Goal: Task Accomplishment & Management: Use online tool/utility

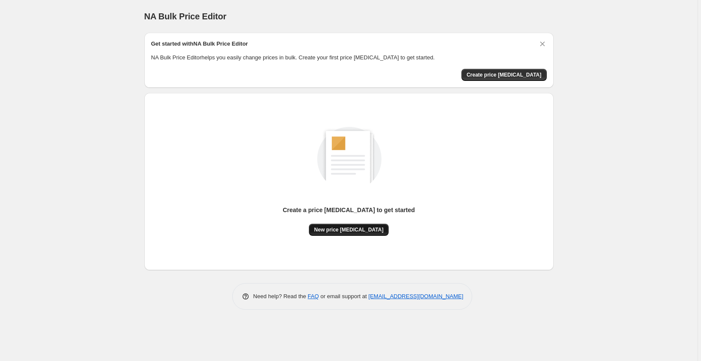
click at [349, 229] on span "New price [MEDICAL_DATA]" at bounding box center [348, 230] width 69 height 7
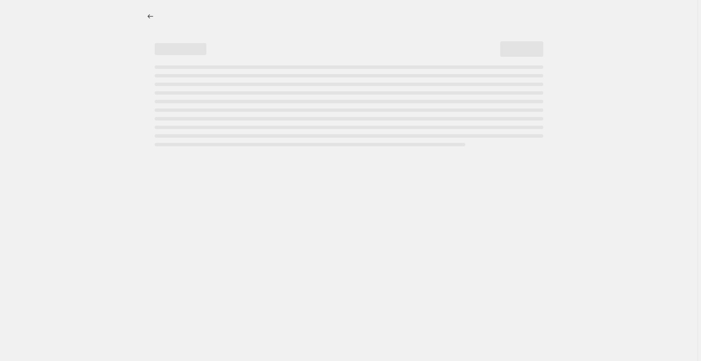
select select "percentage"
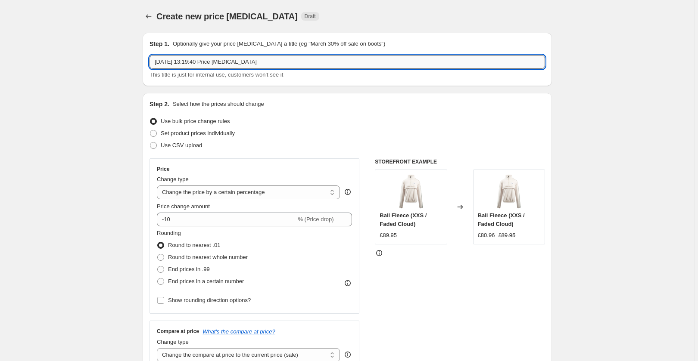
click at [277, 62] on input "[DATE] 13:19:40 Price [MEDICAL_DATA]" at bounding box center [346, 62] width 395 height 14
drag, startPoint x: 283, startPoint y: 62, endPoint x: 92, endPoint y: 52, distance: 191.5
type input "G"
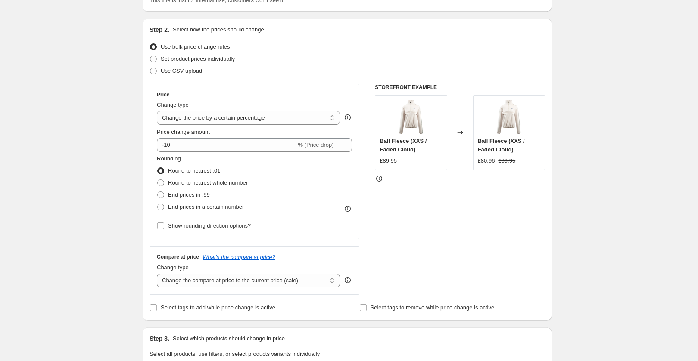
scroll to position [77, 0]
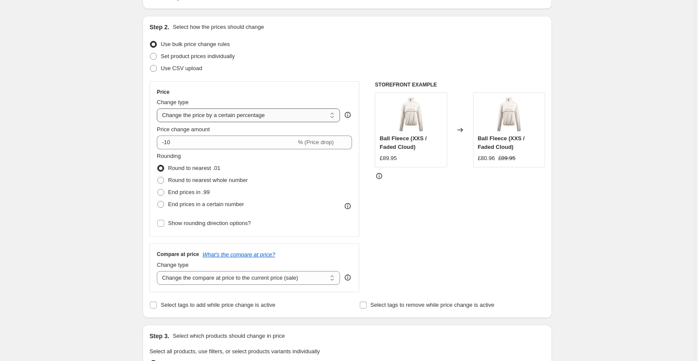
type input "GoPro Price Change"
select select "by"
type input "-10.00"
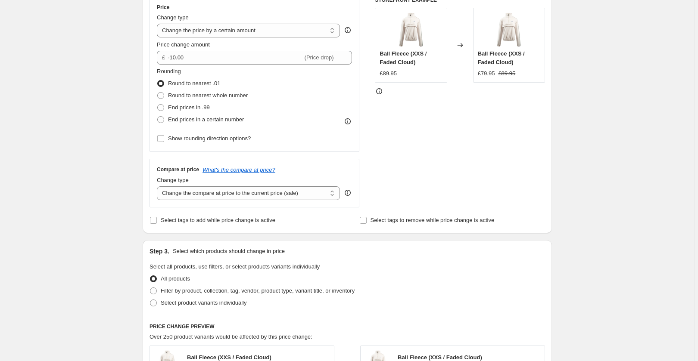
scroll to position [164, 0]
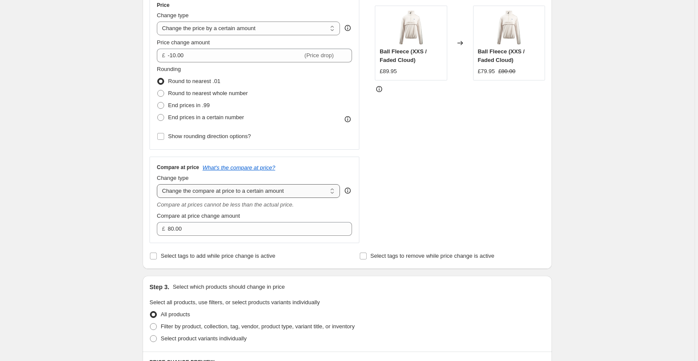
select select "ep"
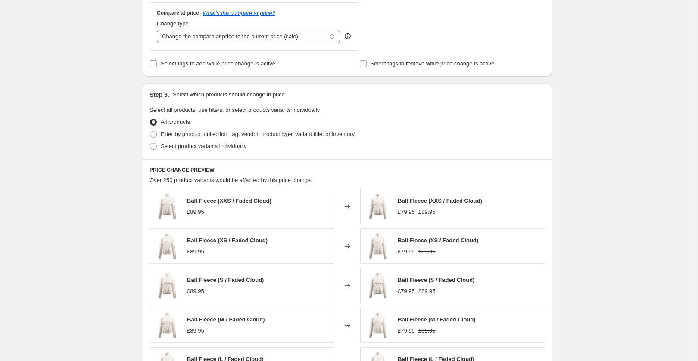
scroll to position [317, 0]
click at [156, 146] on span at bounding box center [153, 147] width 7 height 7
click at [150, 145] on input "Select product variants individually" at bounding box center [150, 144] width 0 height 0
radio input "true"
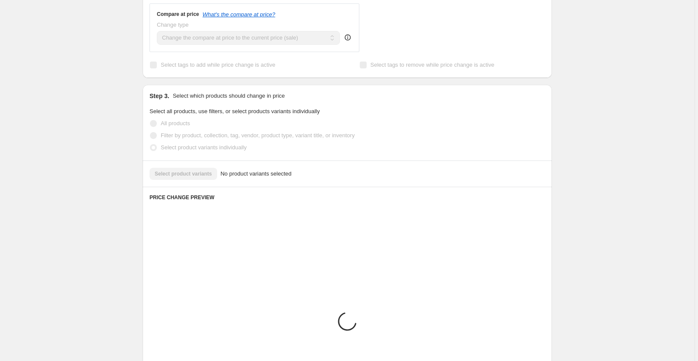
scroll to position [309, 0]
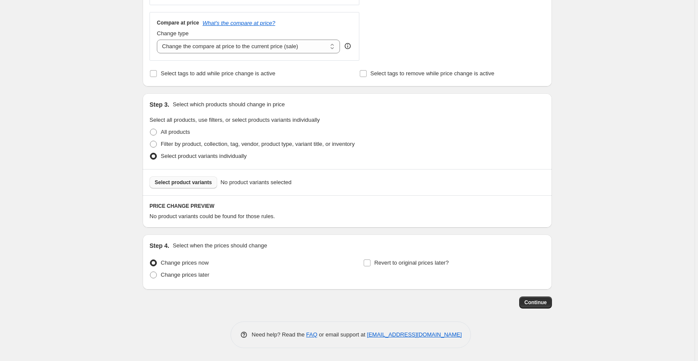
click at [204, 183] on span "Select product variants" at bounding box center [183, 182] width 57 height 7
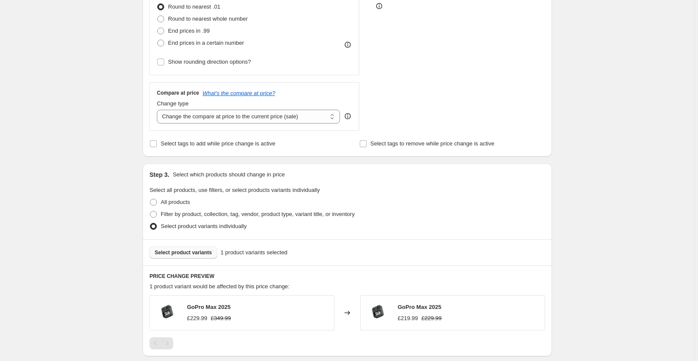
scroll to position [230, 0]
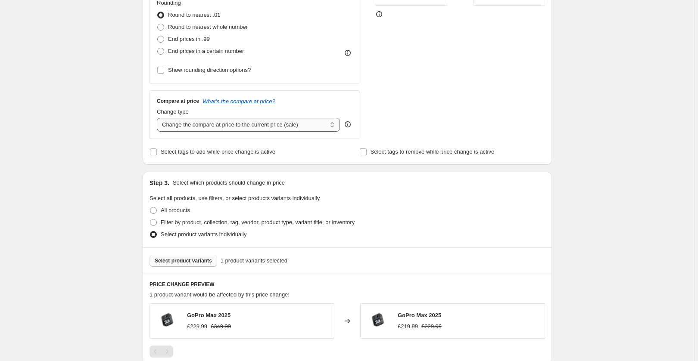
select select "no_change"
click at [339, 178] on div "Step 3. Select which products should change in price Select all products, use f…" at bounding box center [347, 210] width 409 height 76
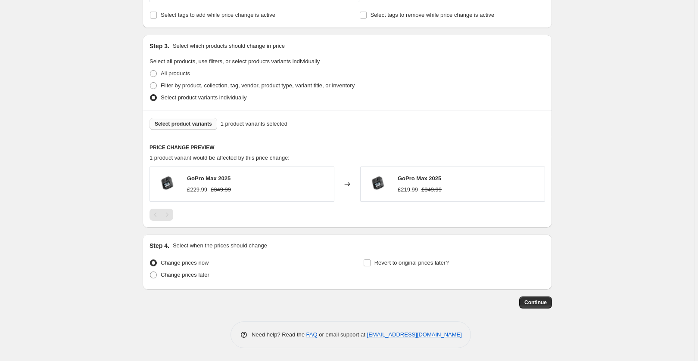
scroll to position [367, 0]
click at [157, 274] on span at bounding box center [153, 275] width 8 height 8
click at [150, 272] on input "Change prices later" at bounding box center [150, 272] width 0 height 0
radio input "true"
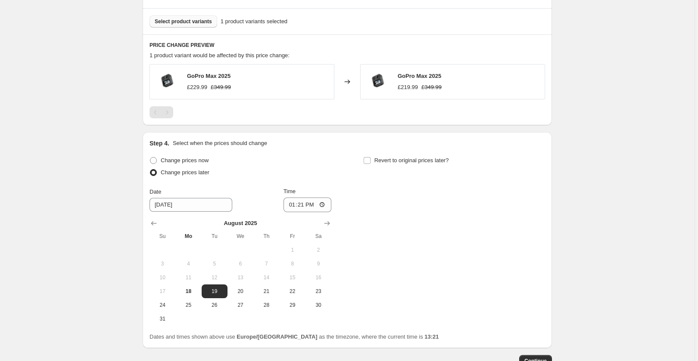
scroll to position [470, 0]
click at [328, 220] on icon "Show next month, September 2025" at bounding box center [327, 223] width 9 height 9
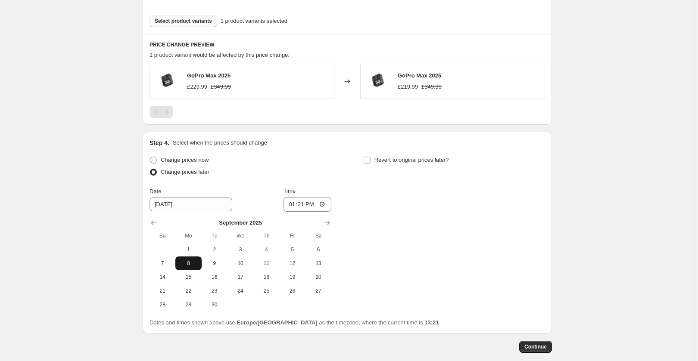
click at [190, 265] on span "8" at bounding box center [188, 263] width 19 height 7
type input "[DATE]"
drag, startPoint x: 317, startPoint y: 205, endPoint x: 313, endPoint y: 205, distance: 4.3
click at [313, 205] on input "13:21" at bounding box center [307, 204] width 48 height 15
type input "09:00"
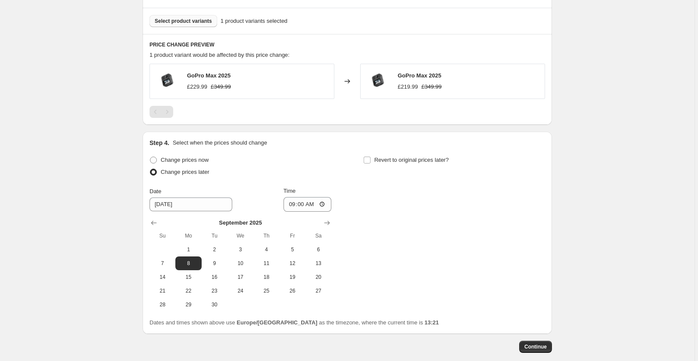
click at [454, 192] on div "Change prices now Change prices later Date [DATE] Time 09:00 [DATE] Su Mo Tu We…" at bounding box center [346, 233] width 395 height 158
click at [367, 160] on input "Revert to original prices later?" at bounding box center [366, 160] width 7 height 7
checkbox input "true"
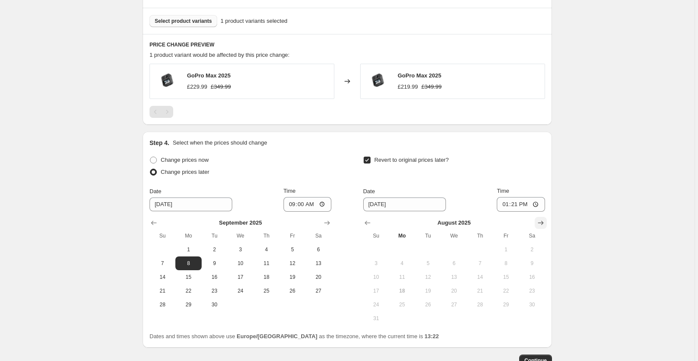
click at [545, 220] on icon "Show next month, September 2025" at bounding box center [540, 223] width 9 height 9
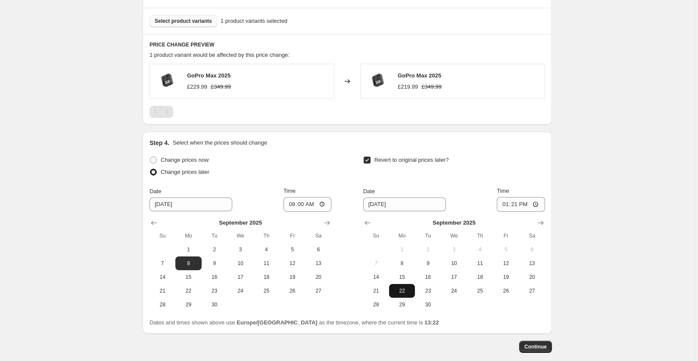
scroll to position [469, 0]
click at [381, 302] on button "28" at bounding box center [376, 306] width 26 height 14
type input "[DATE]"
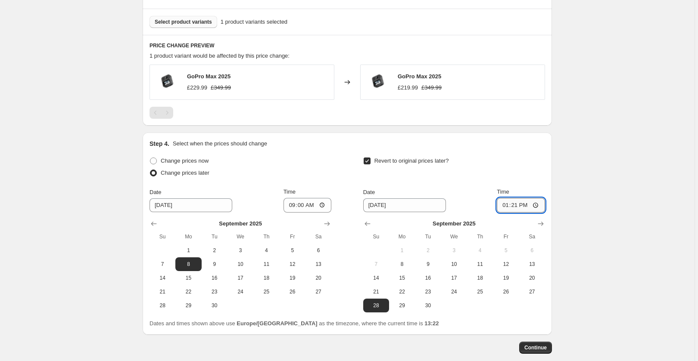
drag, startPoint x: 524, startPoint y: 205, endPoint x: 540, endPoint y: 206, distance: 16.4
click at [540, 206] on input "13:21" at bounding box center [521, 205] width 48 height 15
click at [537, 203] on input "23:21" at bounding box center [521, 205] width 48 height 15
type input "23:59"
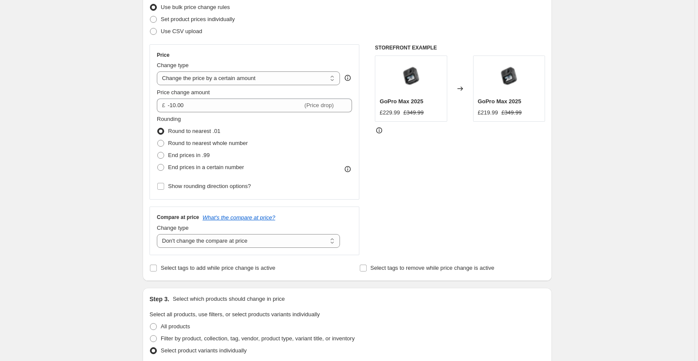
scroll to position [115, 0]
select select "to"
type input "80.00"
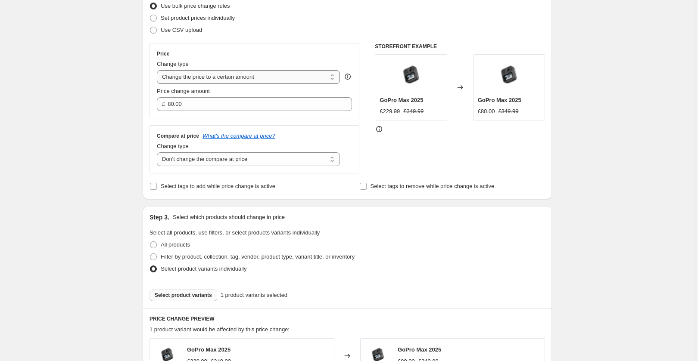
select select "by"
type input "-10.00"
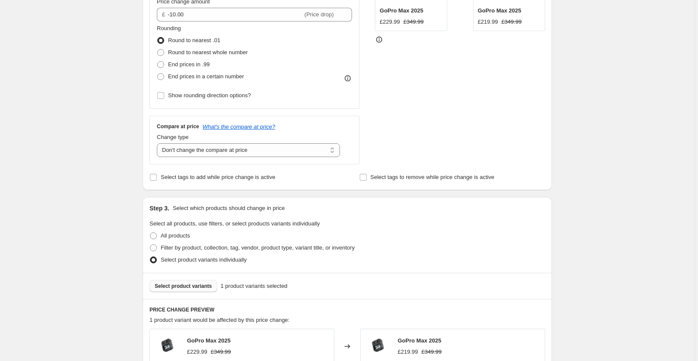
scroll to position [206, 0]
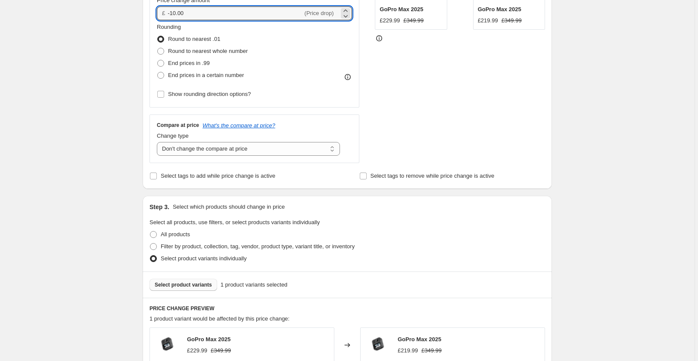
drag, startPoint x: 183, startPoint y: 13, endPoint x: 166, endPoint y: 12, distance: 16.8
click at [166, 12] on div "£ -10.00 (Price drop)" at bounding box center [254, 13] width 195 height 14
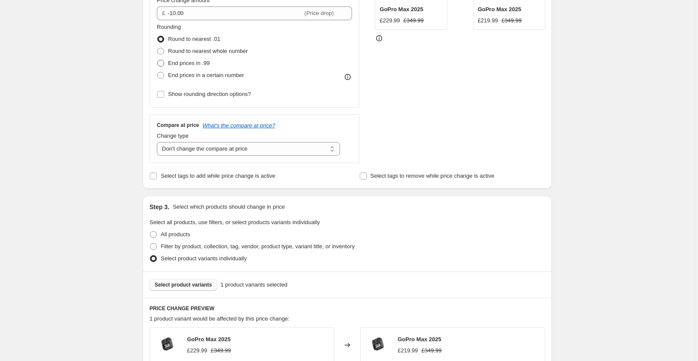
click at [161, 62] on span at bounding box center [160, 63] width 7 height 7
click at [158, 60] on input "End prices in .99" at bounding box center [157, 60] width 0 height 0
radio input "true"
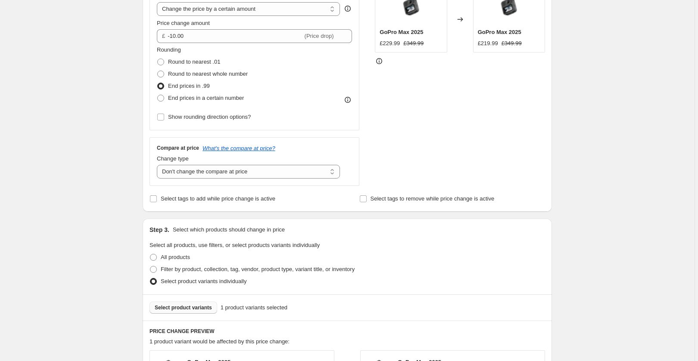
scroll to position [180, 0]
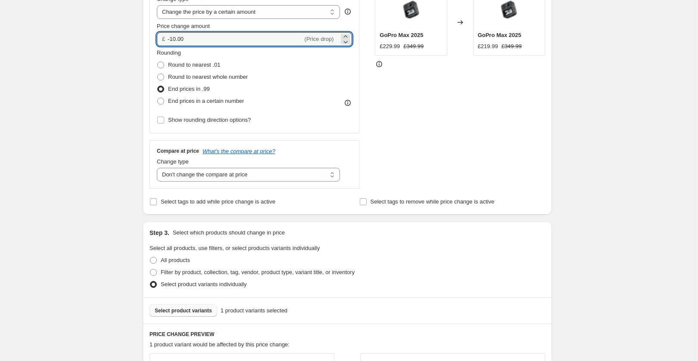
drag, startPoint x: 192, startPoint y: 39, endPoint x: 165, endPoint y: 38, distance: 27.6
click at [165, 38] on div "£ -10.00 (Price drop)" at bounding box center [254, 39] width 195 height 14
type input "120.00"
click at [330, 102] on div "Rounding Round to nearest .01 Round to nearest whole number End prices in .99 E…" at bounding box center [254, 78] width 195 height 59
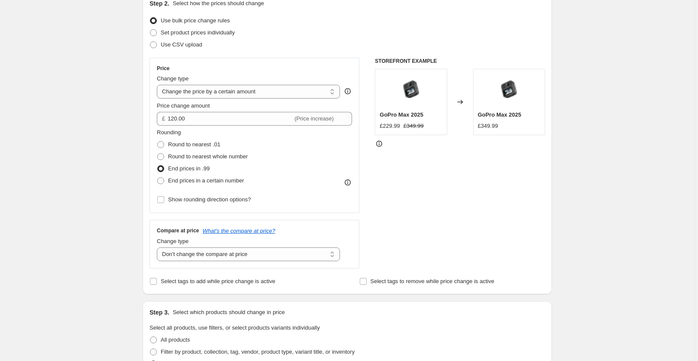
scroll to position [63, 0]
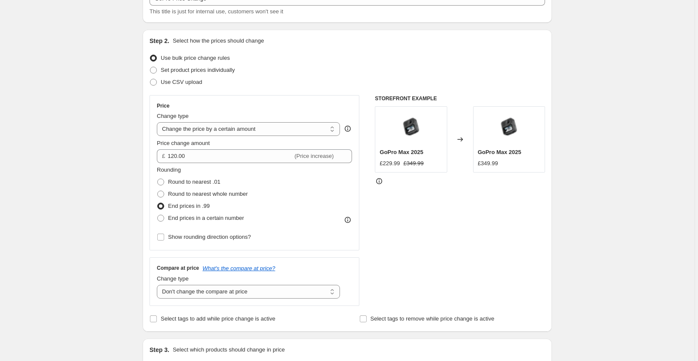
click at [294, 191] on div "Rounding Round to nearest .01 Round to nearest whole number End prices in .99 E…" at bounding box center [254, 195] width 195 height 59
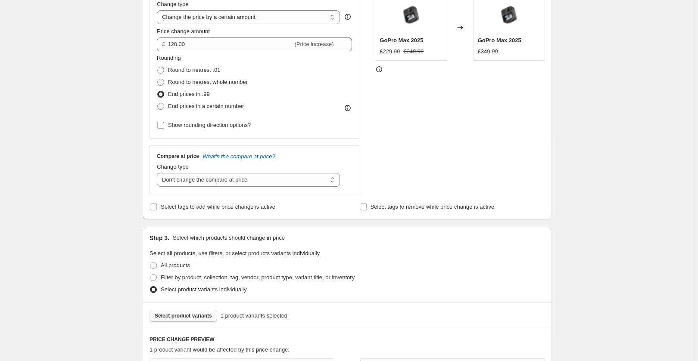
scroll to position [176, 0]
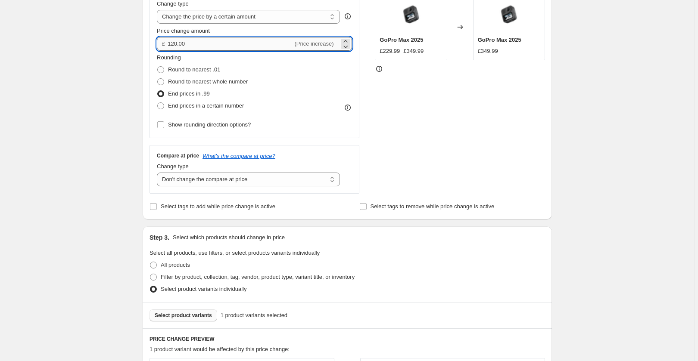
drag, startPoint x: 189, startPoint y: 43, endPoint x: 182, endPoint y: 44, distance: 7.8
click at [182, 44] on input "120.00" at bounding box center [230, 44] width 125 height 14
click at [286, 125] on div "Rounding Round to nearest .01 Round to nearest whole number End prices in .99 E…" at bounding box center [254, 92] width 195 height 78
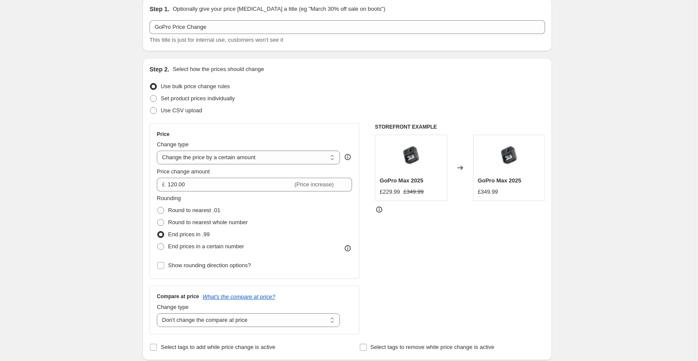
scroll to position [18, 0]
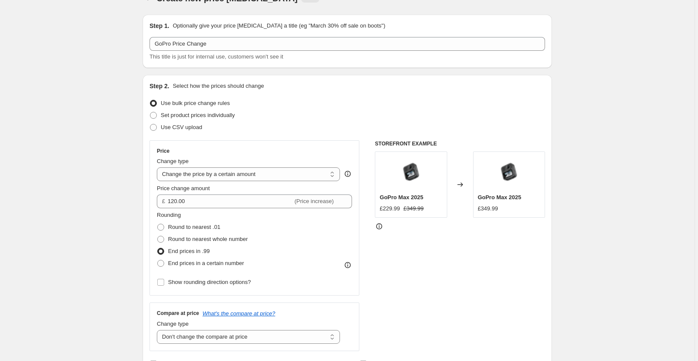
click at [324, 232] on div "Rounding Round to nearest .01 Round to nearest whole number End prices in .99 E…" at bounding box center [254, 240] width 195 height 59
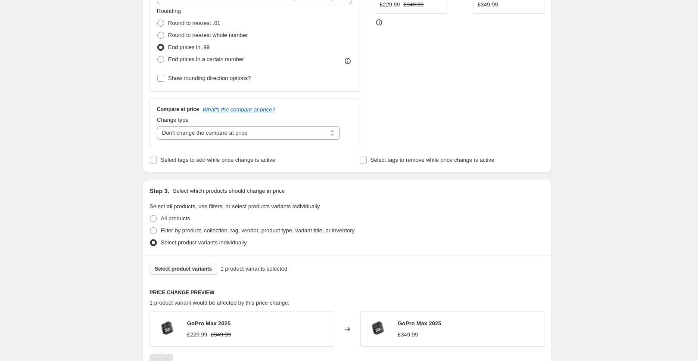
scroll to position [219, 0]
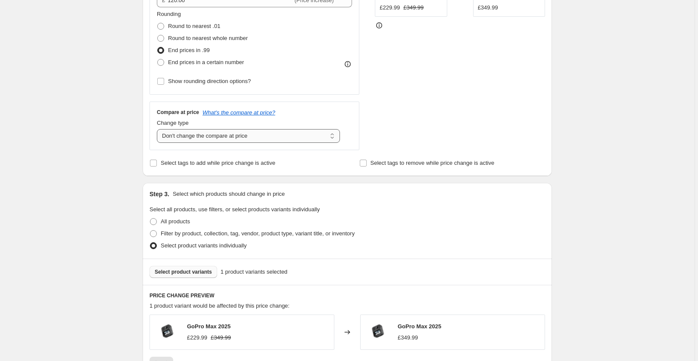
select select "ep"
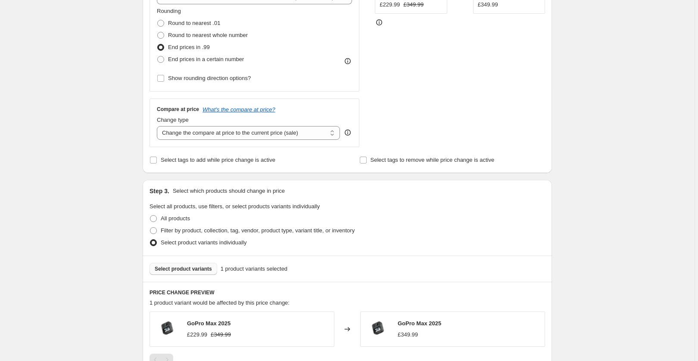
click at [332, 212] on fieldset "Select all products, use filters, or select products variants individually All …" at bounding box center [346, 225] width 395 height 47
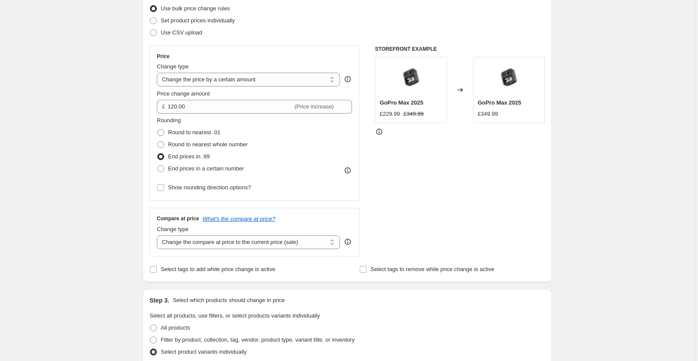
scroll to position [47, 0]
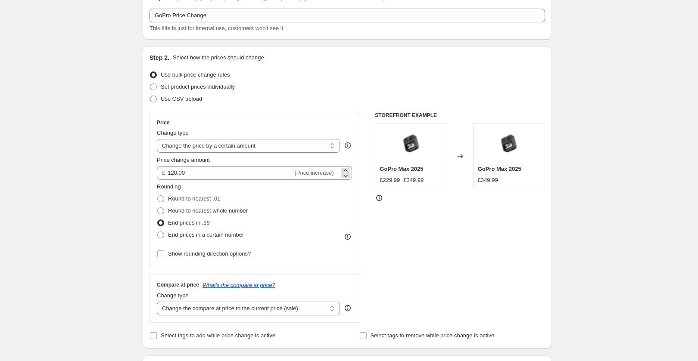
click at [326, 171] on span "(Price increase)" at bounding box center [314, 173] width 39 height 6
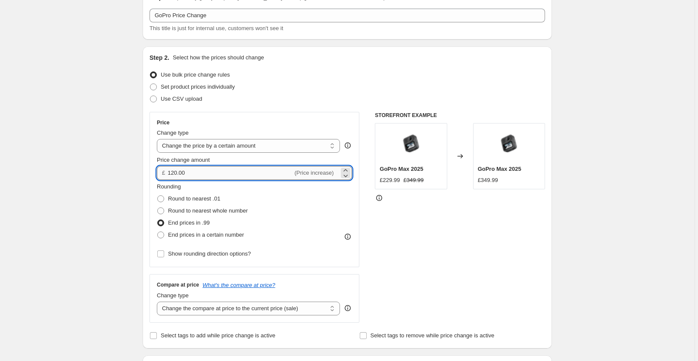
click at [169, 173] on input "120.00" at bounding box center [230, 173] width 125 height 14
type input "-120.00"
click at [311, 239] on div "Rounding Round to nearest .01 Round to nearest whole number End prices in .99 E…" at bounding box center [254, 212] width 195 height 59
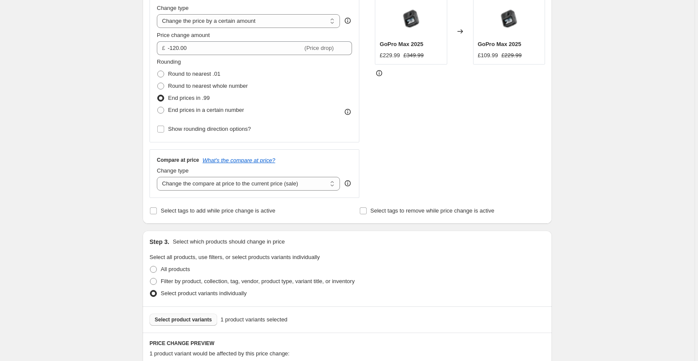
scroll to position [161, 0]
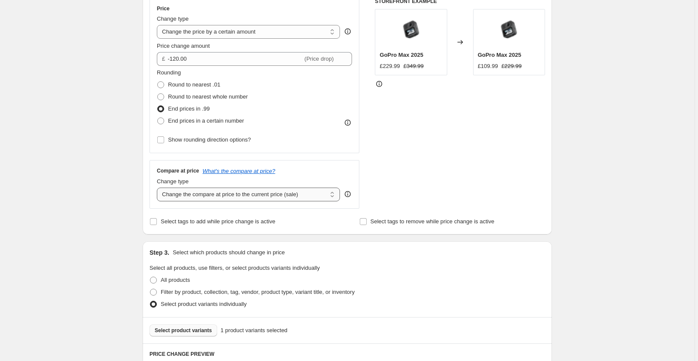
select select "no_change"
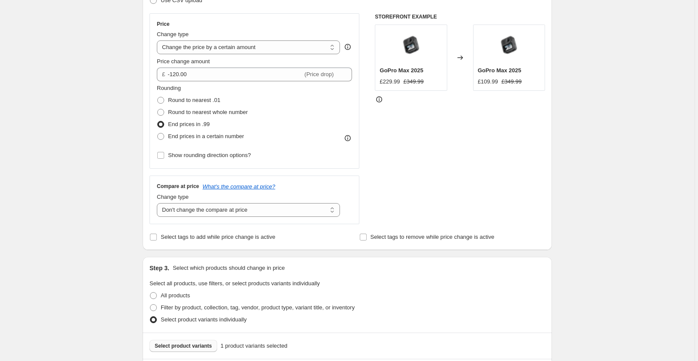
click at [354, 177] on div "Compare at price What's the compare at price? Change type Change the compare at…" at bounding box center [254, 200] width 210 height 48
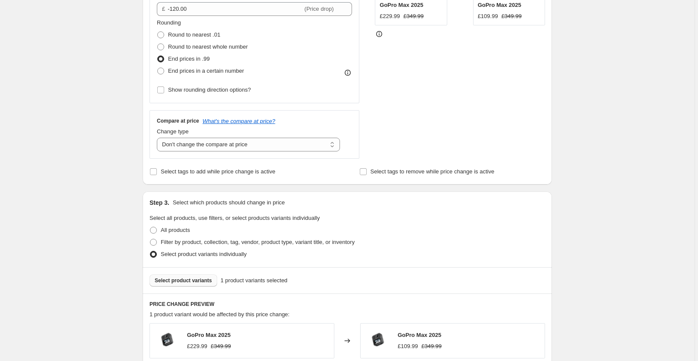
scroll to position [118, 0]
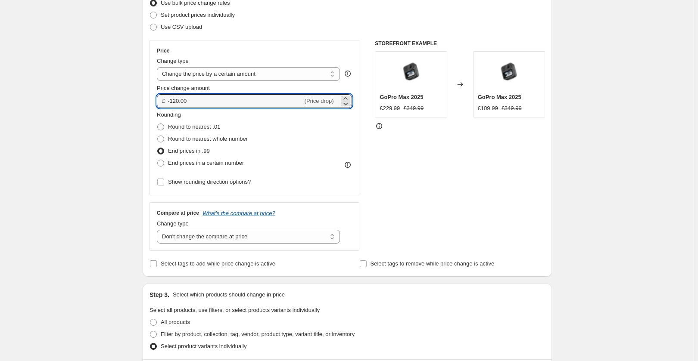
drag, startPoint x: 200, startPoint y: 103, endPoint x: 165, endPoint y: 100, distance: 34.6
click at [165, 100] on div "£ -120.00 (Price drop)" at bounding box center [254, 101] width 195 height 14
click at [193, 99] on input "-120.00" at bounding box center [235, 101] width 135 height 14
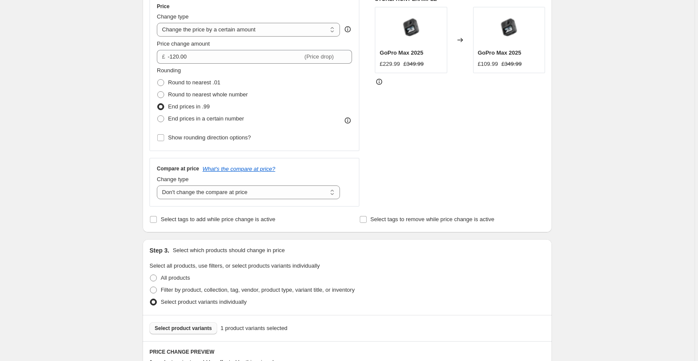
scroll to position [131, 0]
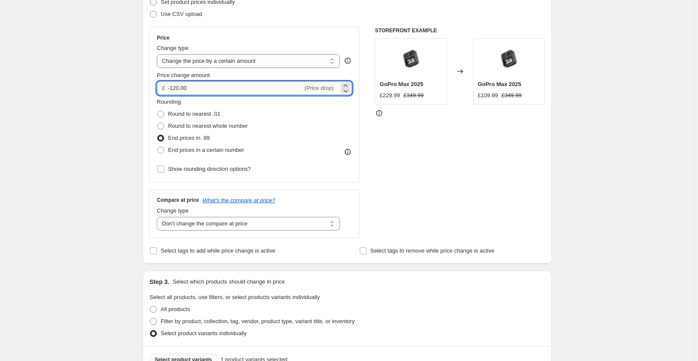
click at [220, 88] on input "-120.00" at bounding box center [235, 88] width 135 height 14
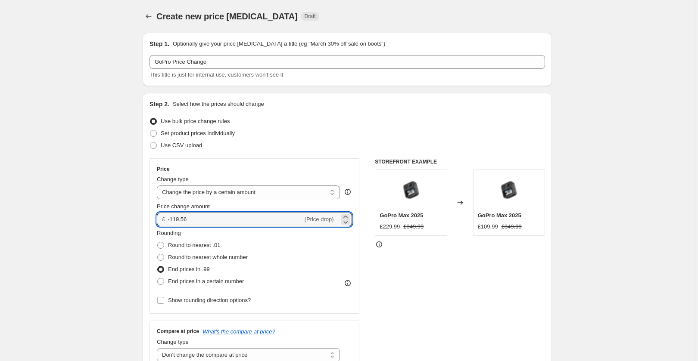
type input "-119.55"
click at [150, 16] on icon "Price change jobs" at bounding box center [148, 16] width 9 height 9
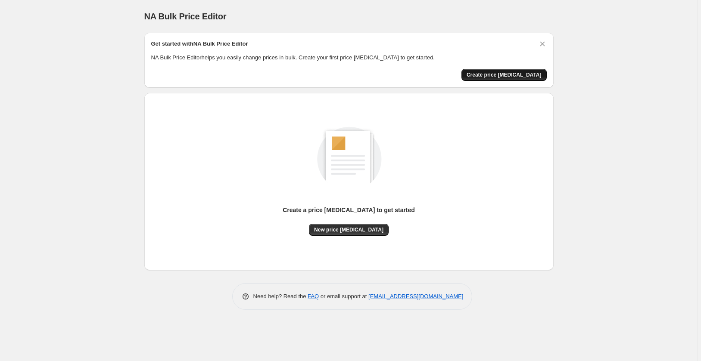
click at [500, 74] on span "Create price [MEDICAL_DATA]" at bounding box center [503, 74] width 75 height 7
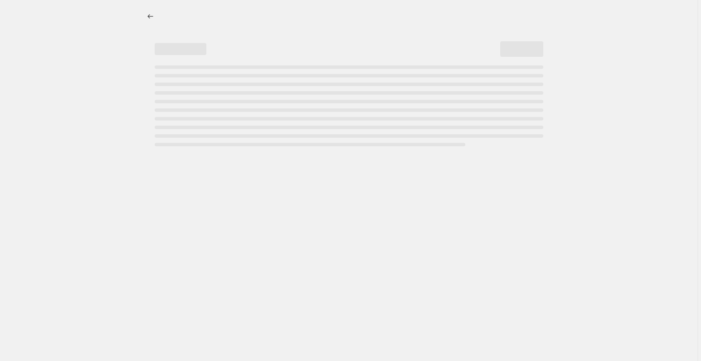
select select "percentage"
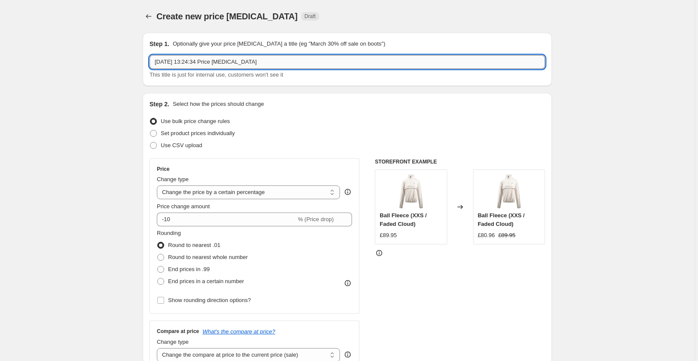
click at [213, 64] on input "18 Aug 2025 at 13:24:34 Price change job" at bounding box center [346, 62] width 395 height 14
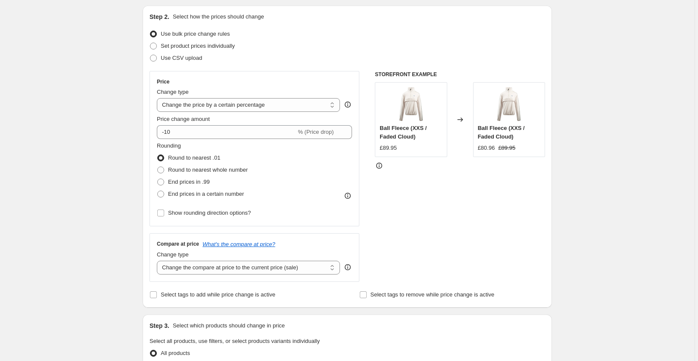
scroll to position [90, 0]
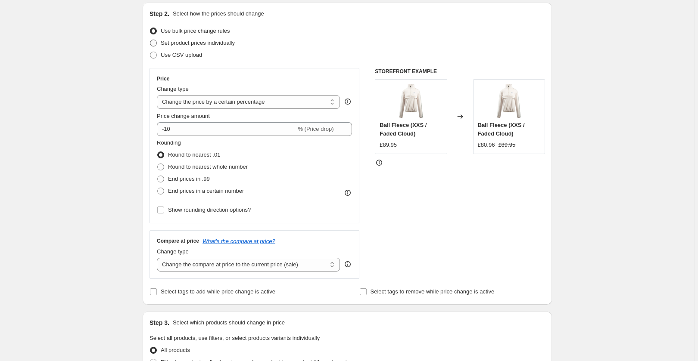
type input "GoPro Max Change"
click at [155, 43] on span at bounding box center [153, 43] width 7 height 7
click at [150, 40] on input "Set product prices individually" at bounding box center [150, 40] width 0 height 0
radio input "true"
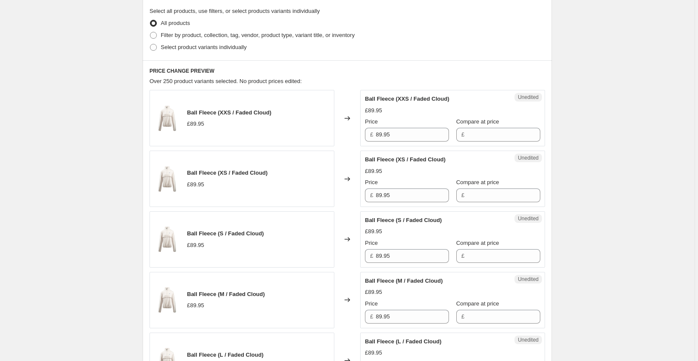
scroll to position [85, 0]
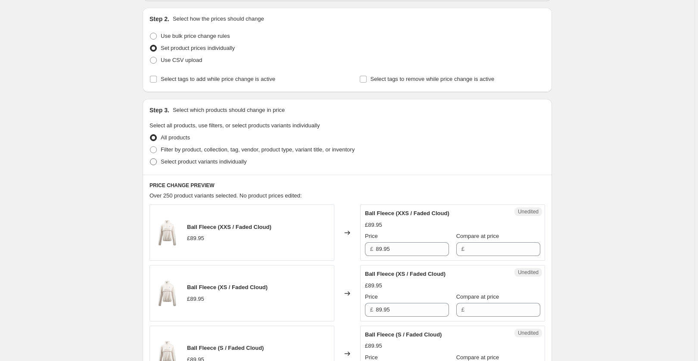
click at [157, 161] on span at bounding box center [153, 161] width 7 height 7
click at [150, 159] on input "Select product variants individually" at bounding box center [150, 158] width 0 height 0
radio input "true"
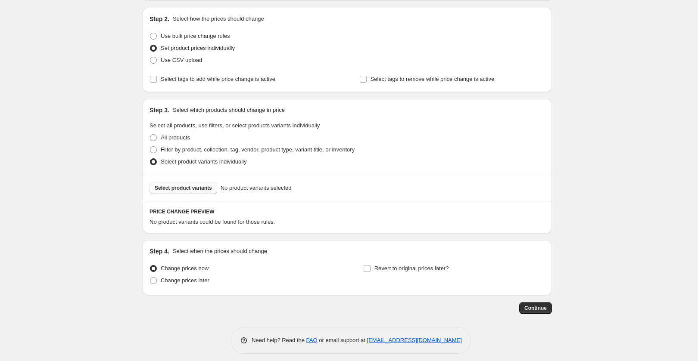
click at [201, 190] on span "Select product variants" at bounding box center [183, 188] width 57 height 7
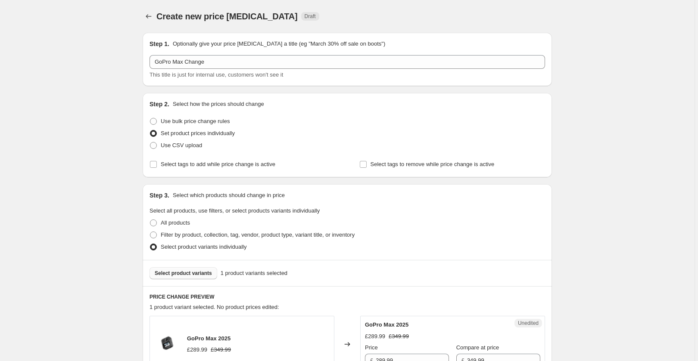
scroll to position [0, 0]
click at [157, 121] on span at bounding box center [153, 121] width 7 height 7
click at [150, 118] on input "Use bulk price change rules" at bounding box center [150, 118] width 0 height 0
radio input "true"
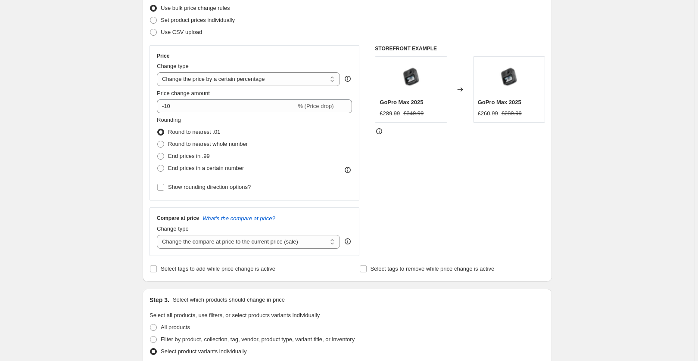
scroll to position [114, 0]
select select "to"
type input "80.00"
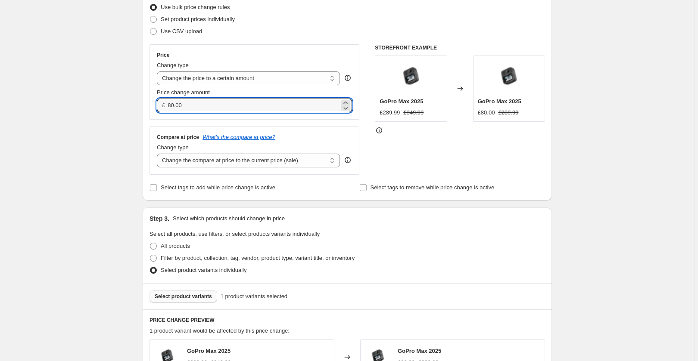
drag, startPoint x: 236, startPoint y: 109, endPoint x: 166, endPoint y: 106, distance: 70.7
click at [166, 106] on div "£ 80.00" at bounding box center [254, 106] width 195 height 14
type input "0.00"
click at [404, 143] on div "STOREFRONT EXAMPLE GoPro Max 2025 £289.99 £349.99 Changed to GoPro Max 2025 £80…" at bounding box center [460, 109] width 170 height 130
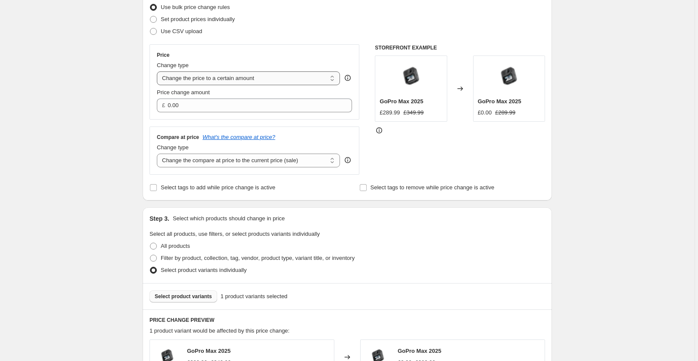
select select "by"
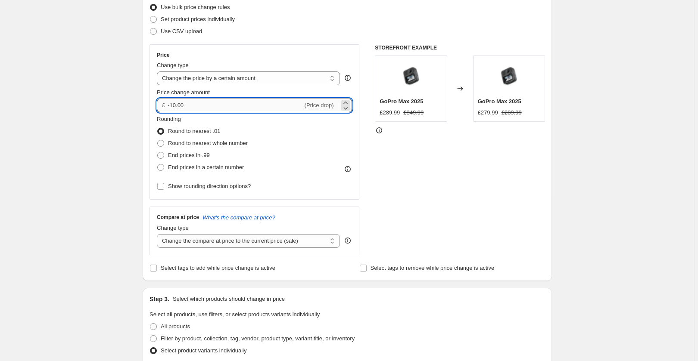
click at [176, 105] on input "-10.00" at bounding box center [235, 106] width 135 height 14
click at [319, 160] on div "Rounding Round to nearest .01 Round to nearest whole number End prices in .99 E…" at bounding box center [254, 144] width 195 height 59
click at [175, 106] on input "-40.00" at bounding box center [235, 106] width 135 height 14
type input "-60.00"
click at [332, 161] on div "Rounding Round to nearest .01 Round to nearest whole number End prices in .99 E…" at bounding box center [254, 144] width 195 height 59
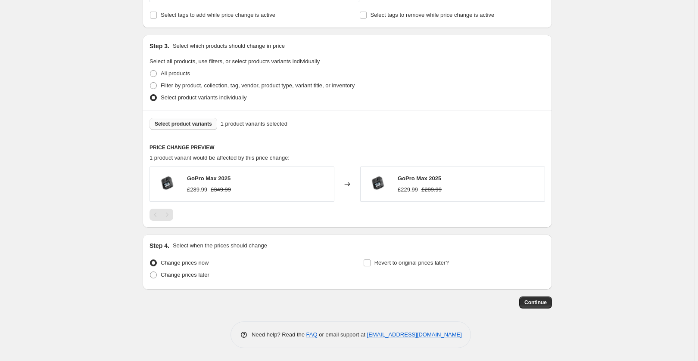
scroll to position [367, 0]
click at [159, 276] on label "Change prices later" at bounding box center [179, 275] width 60 height 12
click at [150, 272] on input "Change prices later" at bounding box center [150, 272] width 0 height 0
radio input "true"
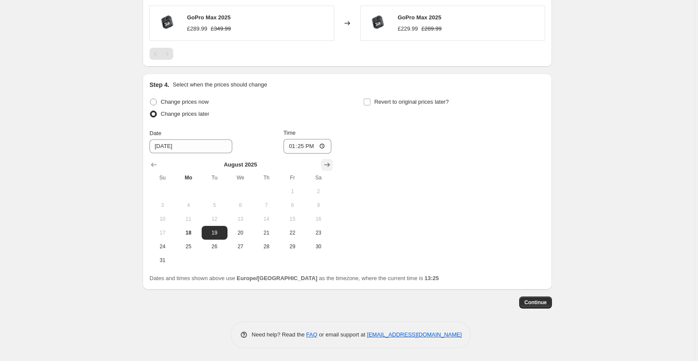
click at [330, 164] on icon "Show next month, September 2025" at bounding box center [327, 165] width 6 height 4
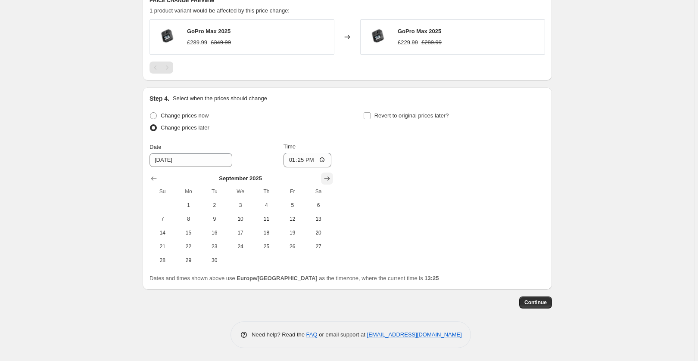
scroll to position [515, 0]
click at [184, 221] on span "8" at bounding box center [188, 219] width 19 height 7
type input "[DATE]"
drag, startPoint x: 308, startPoint y: 159, endPoint x: 316, endPoint y: 159, distance: 7.8
click at [316, 159] on input "13:25" at bounding box center [307, 160] width 48 height 15
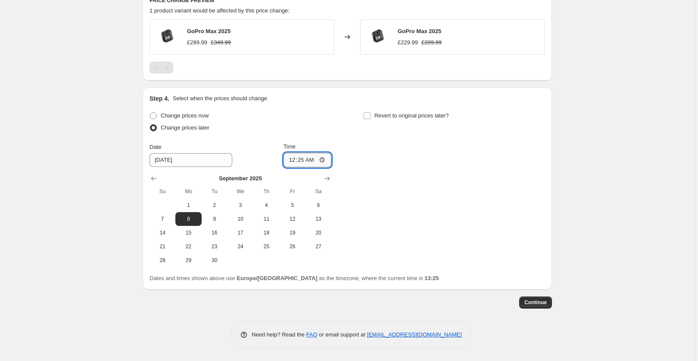
click at [321, 160] on input "00:25" at bounding box center [307, 160] width 48 height 15
type input "00:01"
click at [393, 146] on div "Change prices now Change prices later Date 9/8/2025 Time 00:01 September 2025 S…" at bounding box center [346, 189] width 395 height 158
click at [369, 115] on input "Revert to original prices later?" at bounding box center [366, 115] width 7 height 7
checkbox input "true"
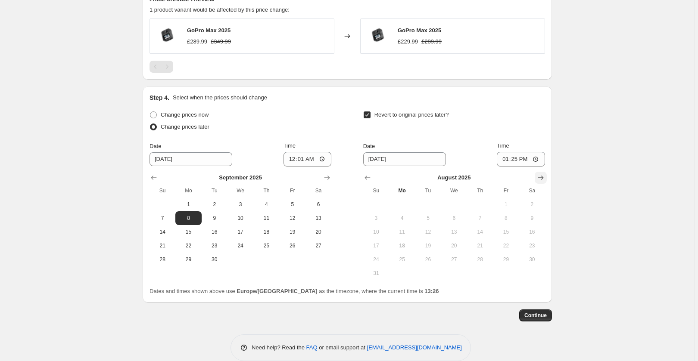
click at [545, 175] on icon "Show next month, September 2025" at bounding box center [540, 178] width 9 height 9
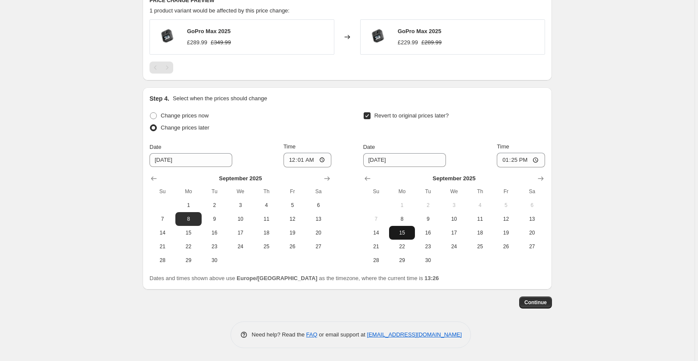
drag, startPoint x: 379, startPoint y: 259, endPoint x: 409, endPoint y: 230, distance: 41.1
click at [379, 259] on span "28" at bounding box center [375, 260] width 19 height 7
type input "[DATE]"
click at [528, 158] on input "13:25" at bounding box center [521, 160] width 48 height 15
click at [536, 158] on input "23:25" at bounding box center [521, 160] width 48 height 15
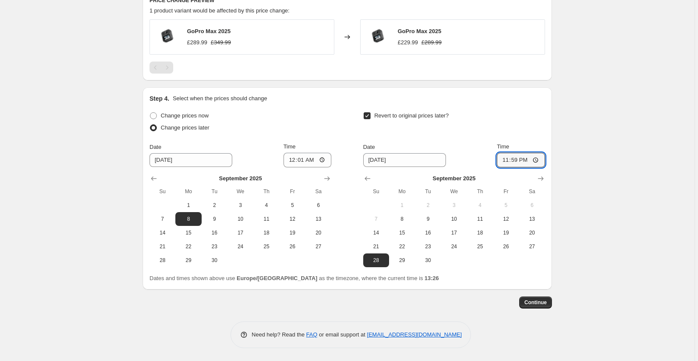
type input "23:59"
click at [532, 302] on span "Continue" at bounding box center [535, 302] width 22 height 7
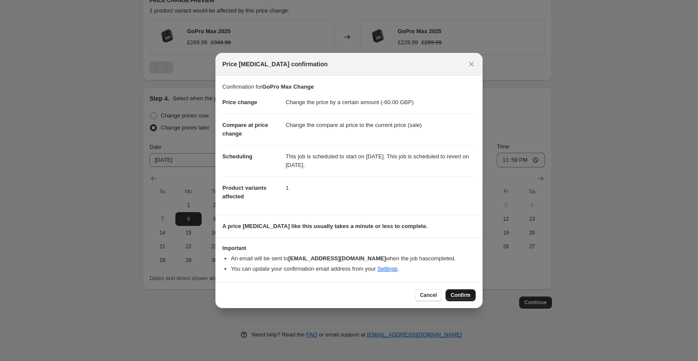
click at [457, 295] on span "Confirm" at bounding box center [460, 295] width 20 height 7
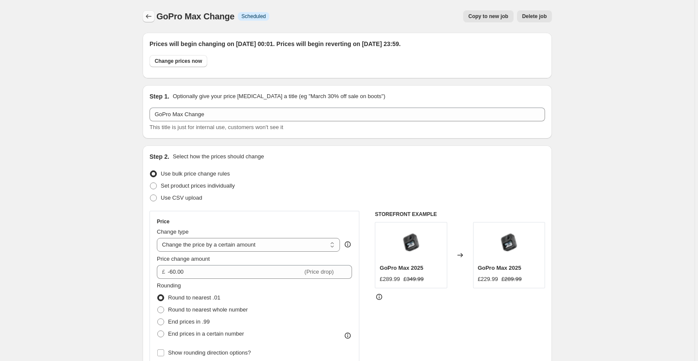
click at [149, 16] on icon "Price change jobs" at bounding box center [148, 16] width 9 height 9
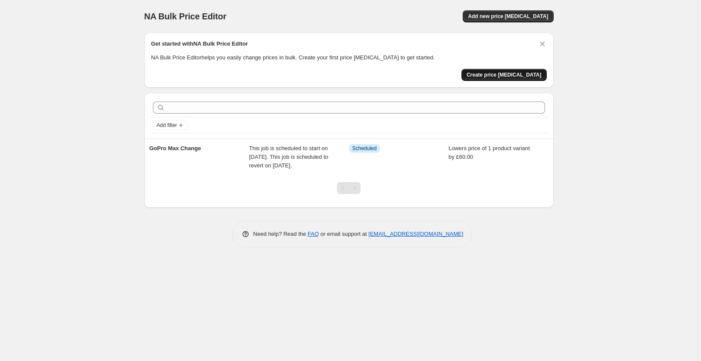
click at [517, 72] on span "Create price [MEDICAL_DATA]" at bounding box center [503, 74] width 75 height 7
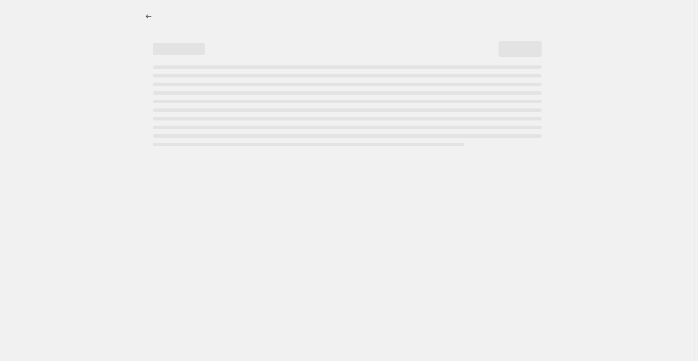
select select "percentage"
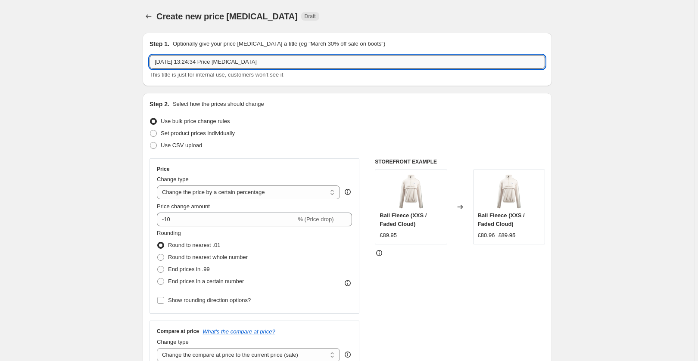
click at [205, 66] on input "18 Aug 2025 at 13:24:34 Price change job" at bounding box center [346, 62] width 395 height 14
type input "GoPro H13 & 12 Promo Increase"
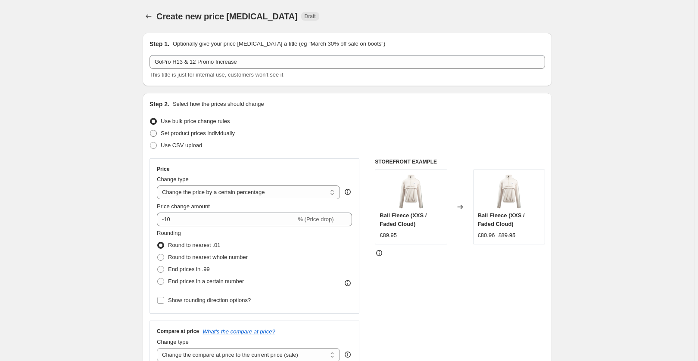
click at [156, 134] on span at bounding box center [153, 133] width 7 height 7
click at [150, 130] on input "Set product prices individually" at bounding box center [150, 130] width 0 height 0
radio input "true"
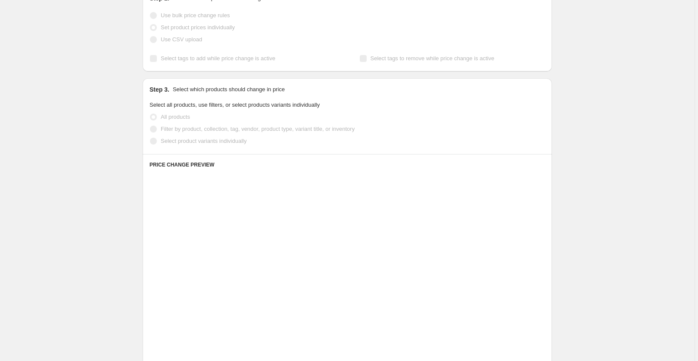
scroll to position [118, 0]
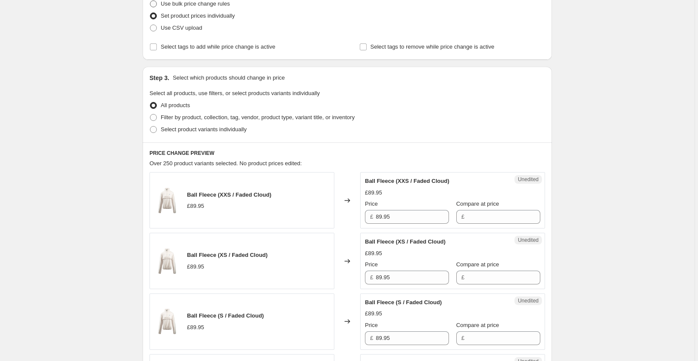
click at [157, 1] on span at bounding box center [153, 3] width 7 height 7
click at [150, 1] on input "Use bulk price change rules" at bounding box center [150, 0] width 0 height 0
radio input "true"
select select "percentage"
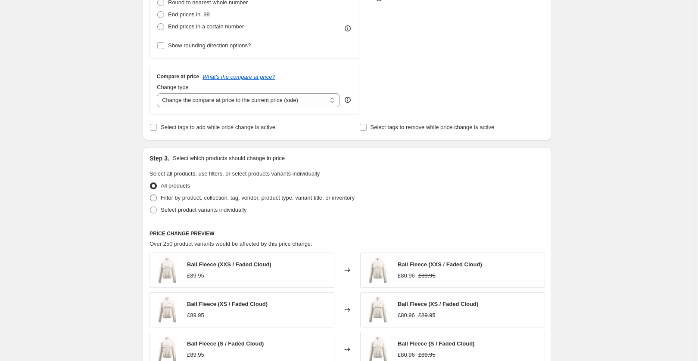
scroll to position [265, 0]
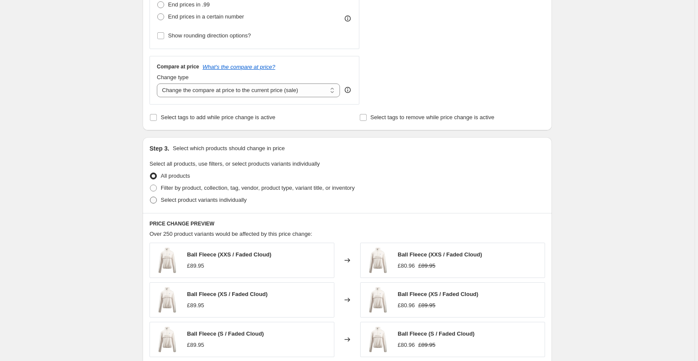
click at [157, 198] on span at bounding box center [153, 200] width 7 height 7
click at [150, 197] on input "Select product variants individually" at bounding box center [150, 197] width 0 height 0
radio input "true"
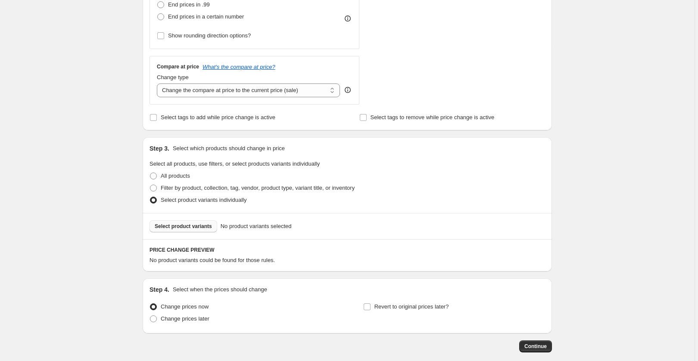
click at [191, 225] on span "Select product variants" at bounding box center [183, 226] width 57 height 7
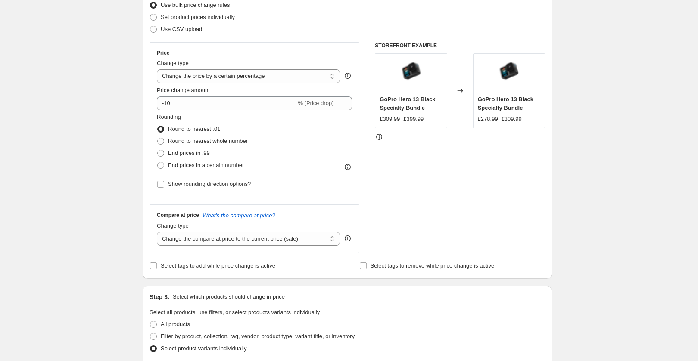
scroll to position [97, 0]
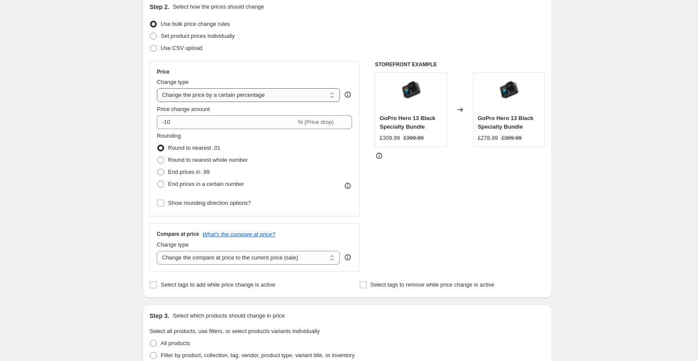
select select "by"
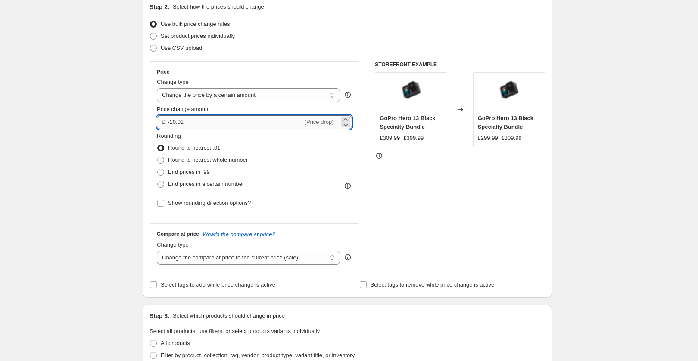
click at [174, 124] on input "-10.01" at bounding box center [235, 122] width 135 height 14
drag, startPoint x: 191, startPoint y: 122, endPoint x: 184, endPoint y: 122, distance: 6.5
click at [169, 124] on input "-10.01" at bounding box center [235, 122] width 135 height 14
type input "90.00"
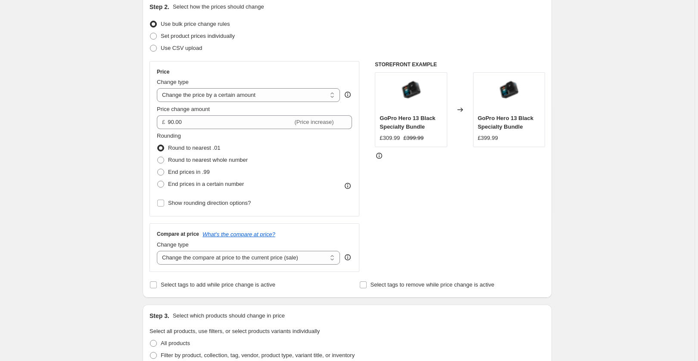
click at [326, 165] on div "Rounding Round to nearest .01 Round to nearest whole number End prices in .99 E…" at bounding box center [254, 161] width 195 height 59
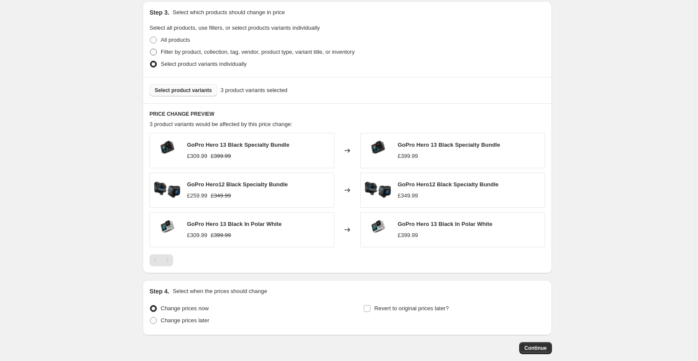
scroll to position [402, 0]
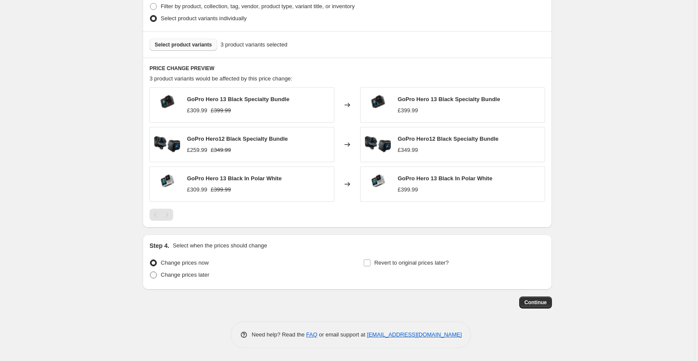
click at [154, 275] on span at bounding box center [153, 275] width 7 height 7
click at [150, 272] on input "Change prices later" at bounding box center [150, 272] width 0 height 0
radio input "true"
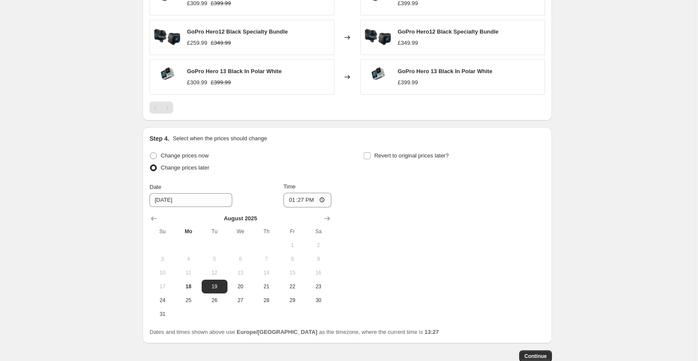
scroll to position [559, 0]
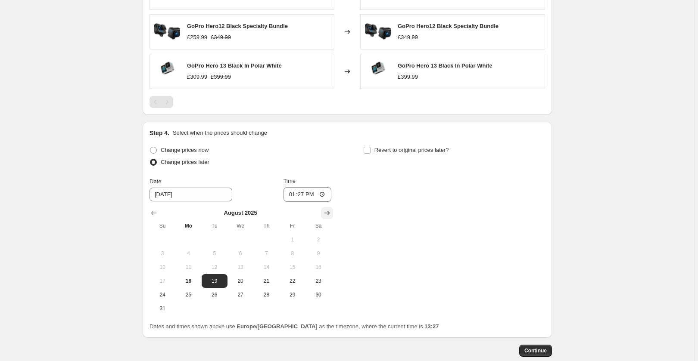
click at [330, 211] on icon "Show next month, September 2025" at bounding box center [327, 213] width 9 height 9
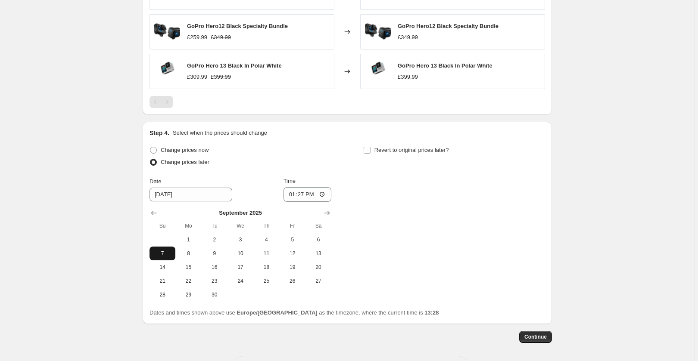
click at [163, 254] on span "7" at bounding box center [162, 253] width 19 height 7
type input "9/7/2025"
drag, startPoint x: 312, startPoint y: 195, endPoint x: 320, endPoint y: 196, distance: 7.8
click at [320, 196] on input "13:27" at bounding box center [307, 194] width 48 height 15
click at [326, 193] on input "23:27" at bounding box center [307, 194] width 48 height 15
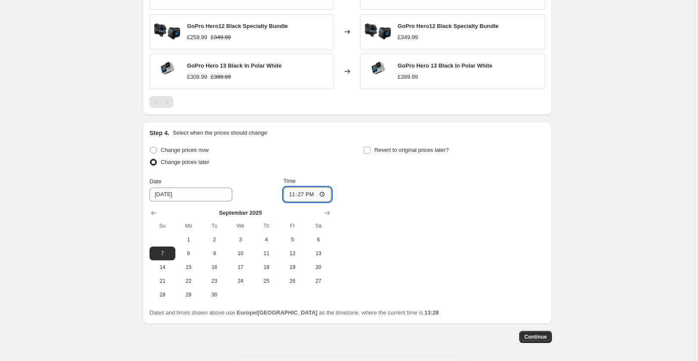
click at [326, 193] on input "23:27" at bounding box center [307, 194] width 48 height 15
type input "23:59"
click at [450, 240] on div "Change prices now Change prices later Date 9/7/2025 Time 23:59 September 2025 S…" at bounding box center [346, 223] width 395 height 158
click at [542, 337] on span "Continue" at bounding box center [535, 337] width 22 height 7
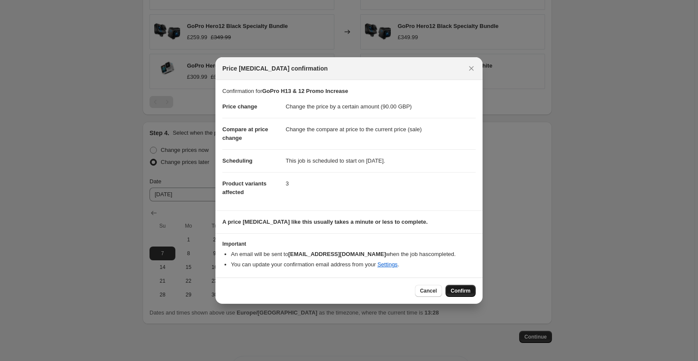
click at [463, 289] on span "Confirm" at bounding box center [460, 291] width 20 height 7
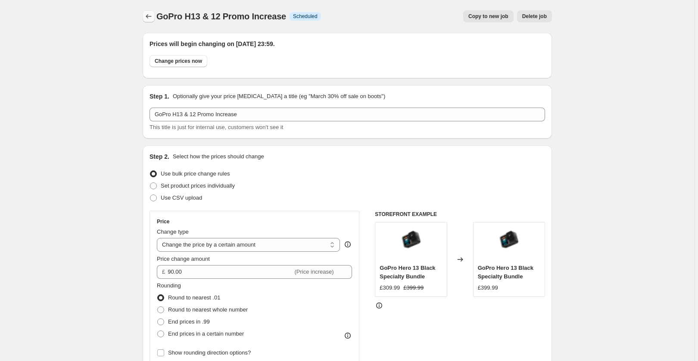
click at [147, 15] on icon "Price change jobs" at bounding box center [148, 16] width 9 height 9
